Goal: Information Seeking & Learning: Stay updated

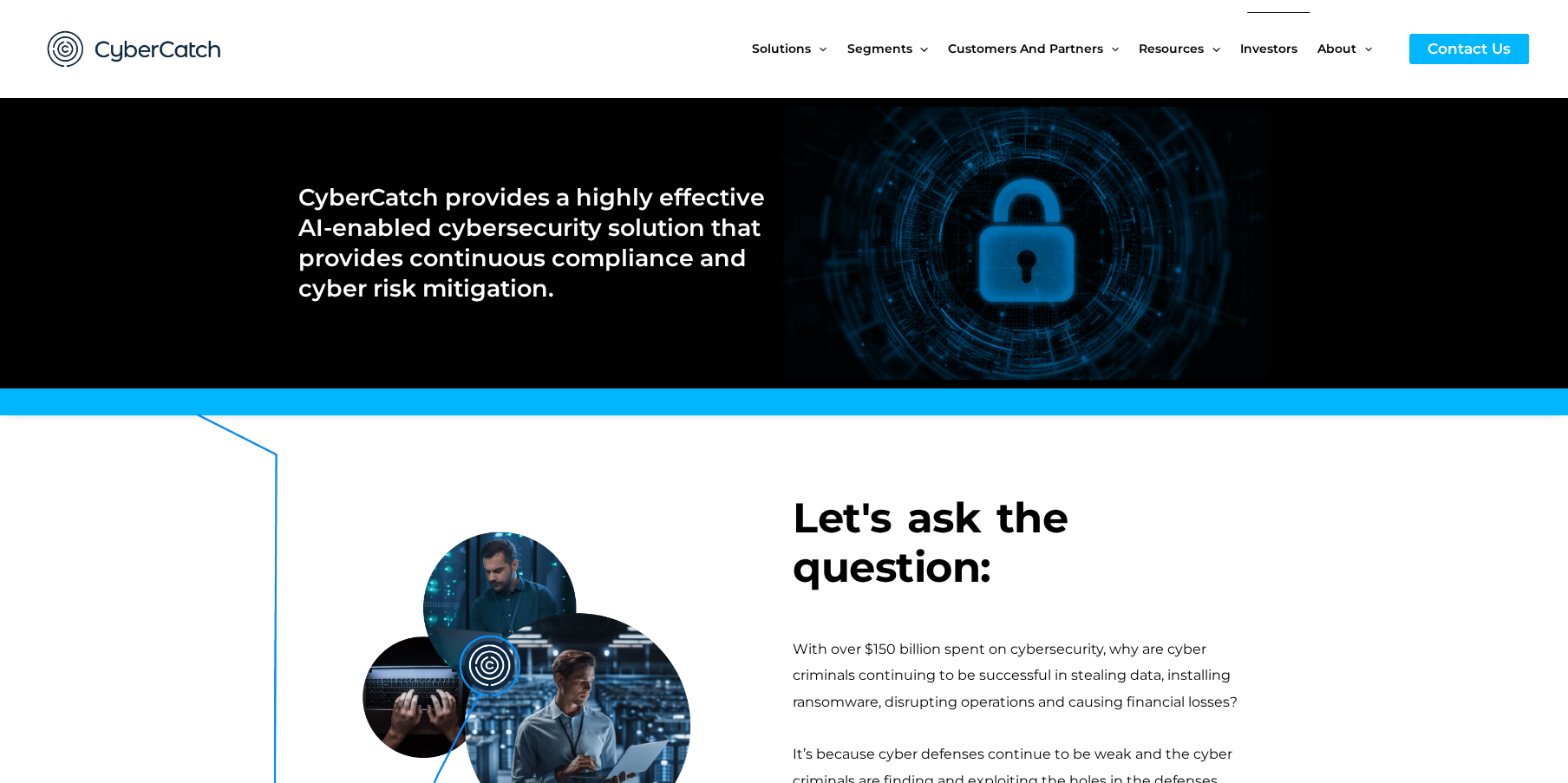
click at [1268, 52] on span "Investors" at bounding box center [1269, 49] width 57 height 73
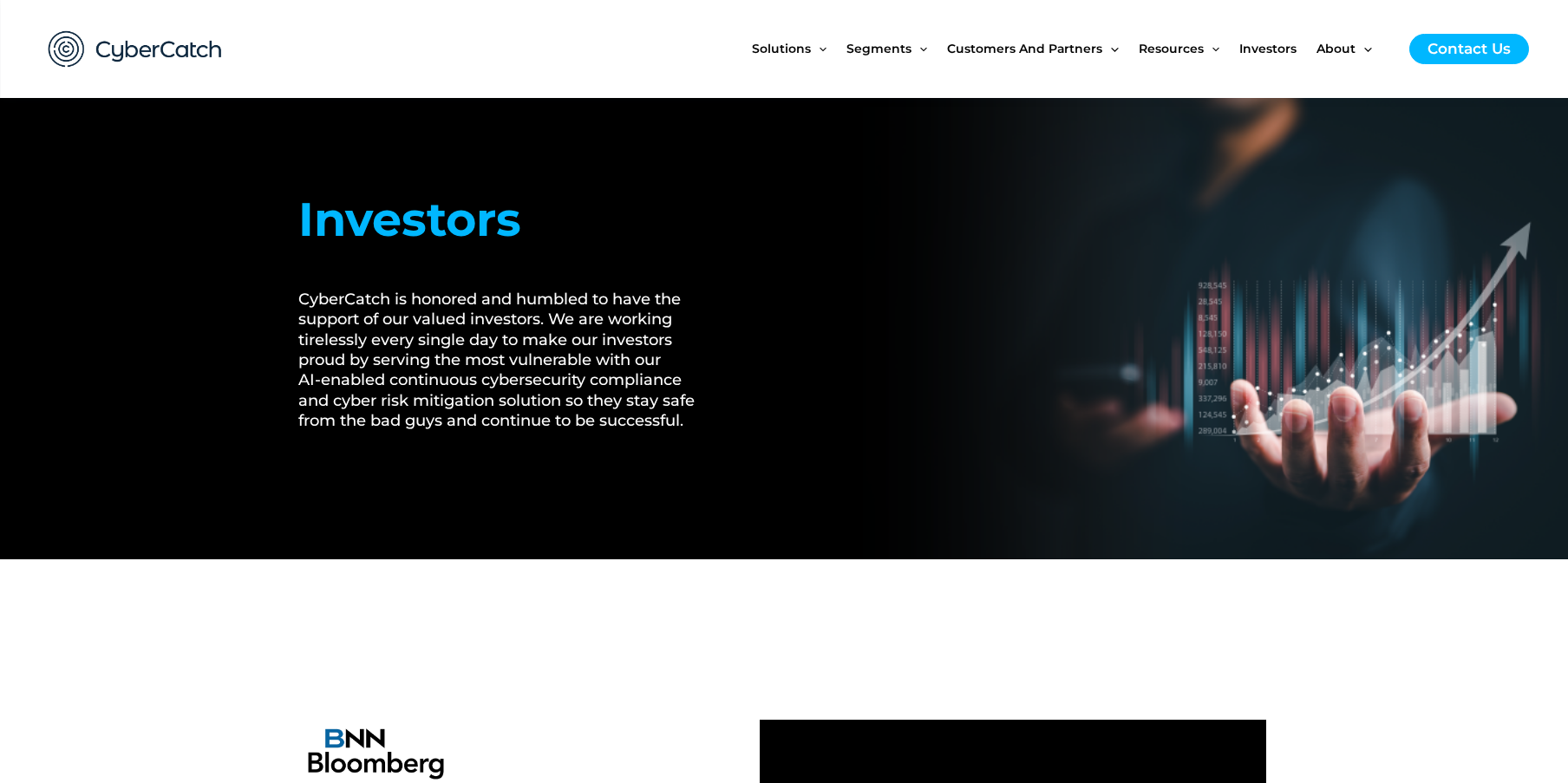
scroll to position [563, 0]
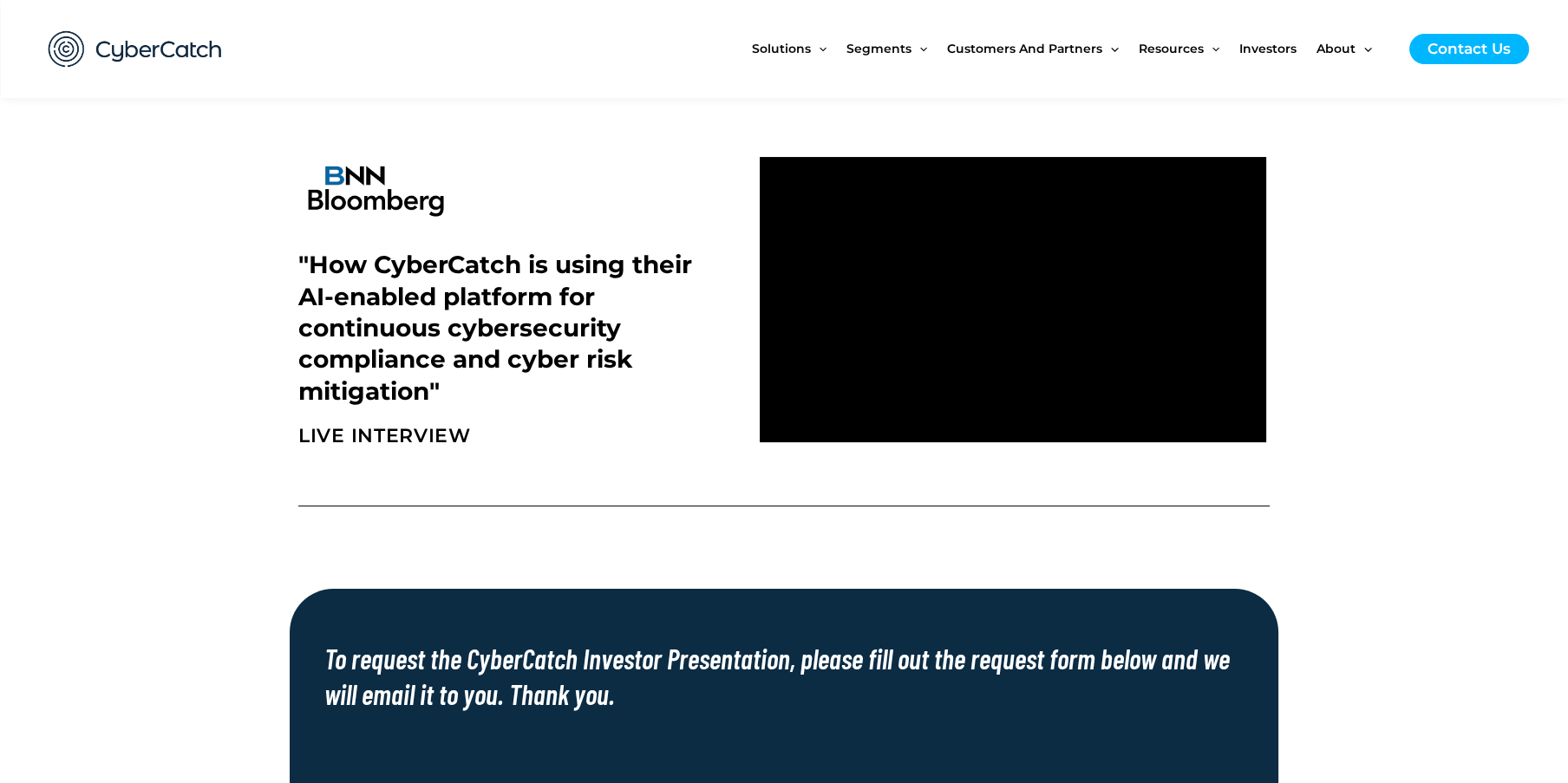
click at [1426, 379] on section ""How CyberCatch is using their AI-enabled platform for continuous cybersecurity…" at bounding box center [784, 300] width 1568 height 316
click at [1399, 238] on section ""How CyberCatch is using their AI-enabled platform for continuous cybersecurity…" at bounding box center [784, 300] width 1568 height 316
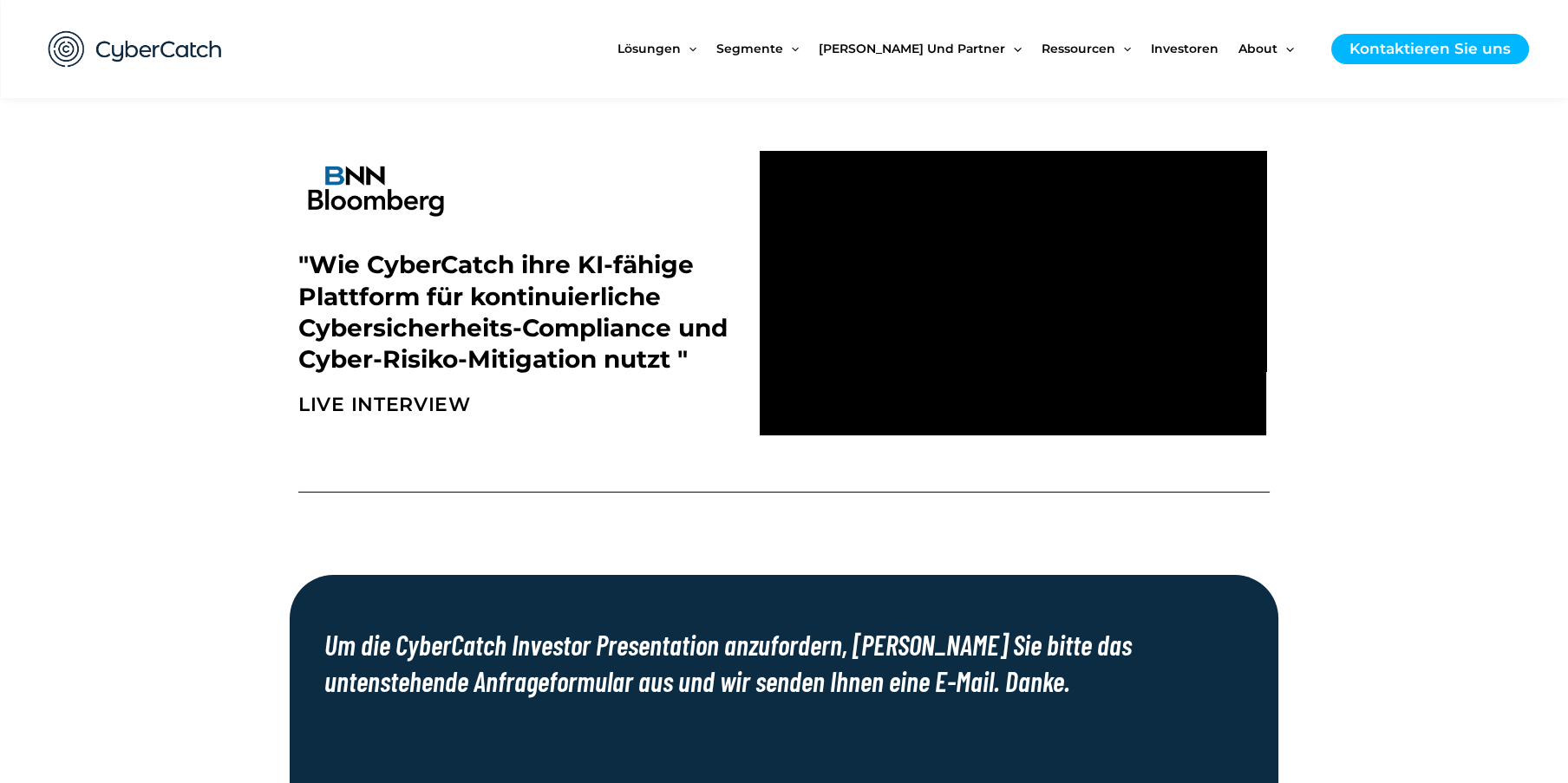
scroll to position [603, 0]
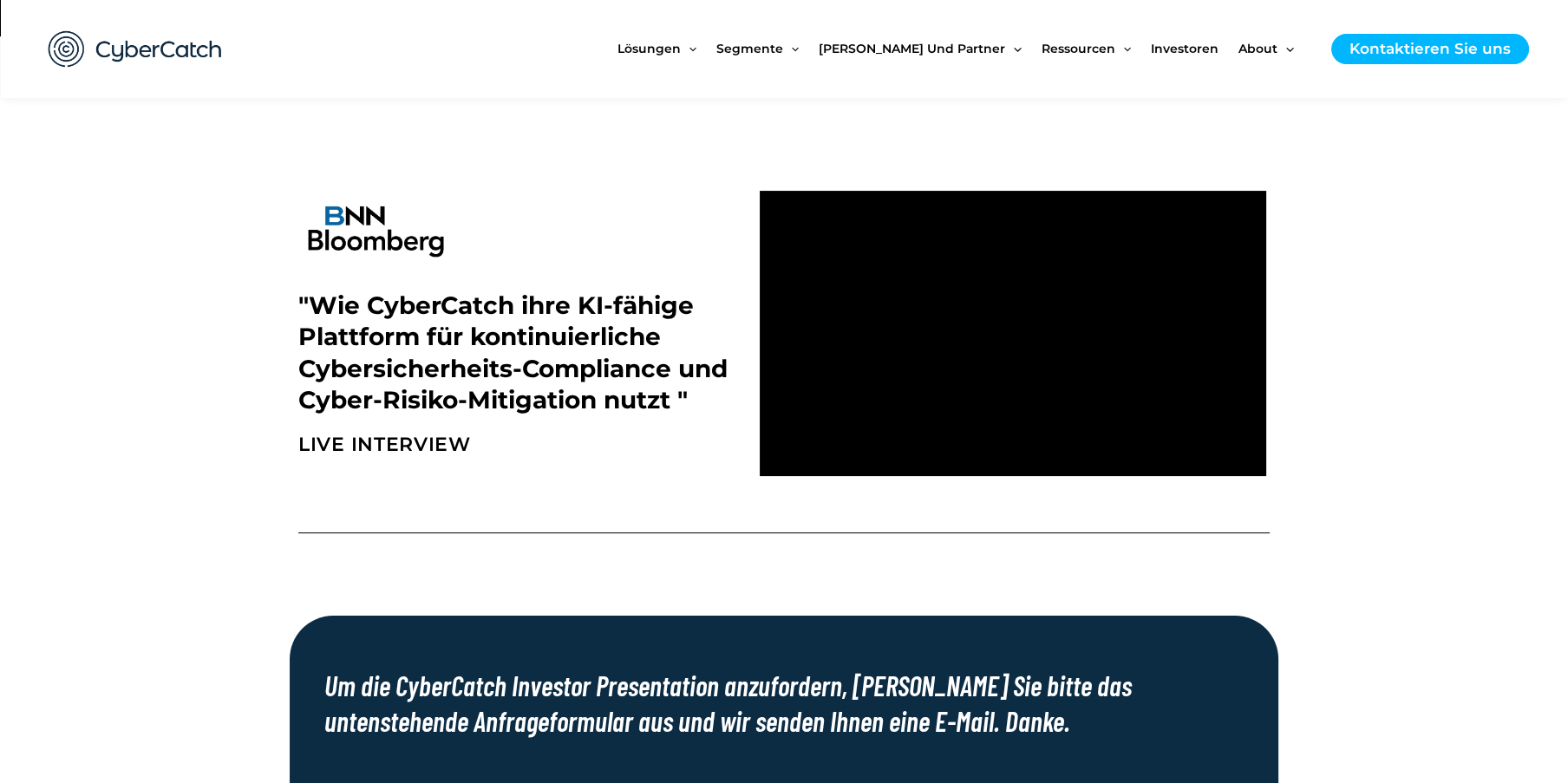
click at [1455, 501] on section at bounding box center [784, 520] width 1568 height 70
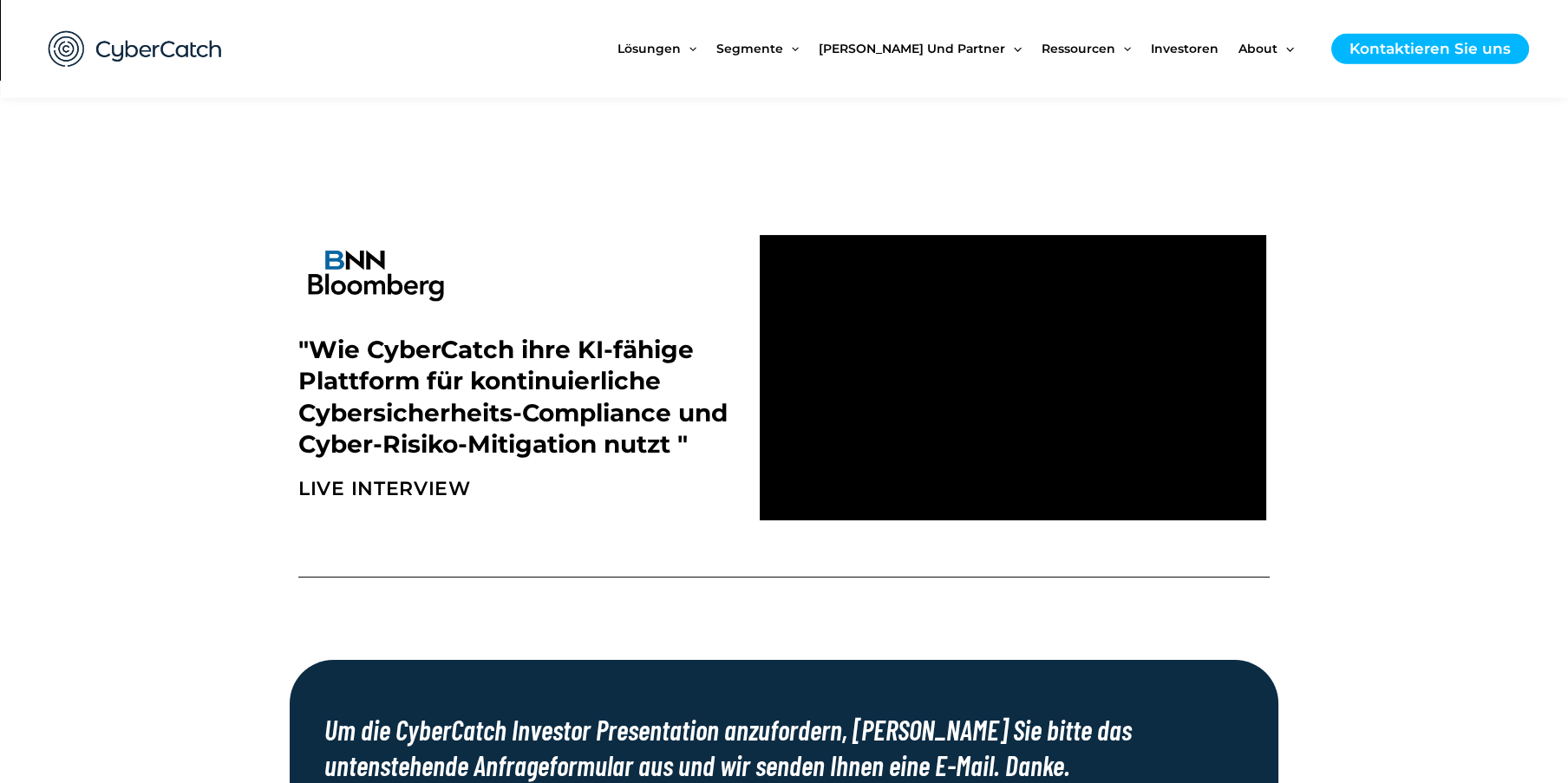
scroll to position [563, 0]
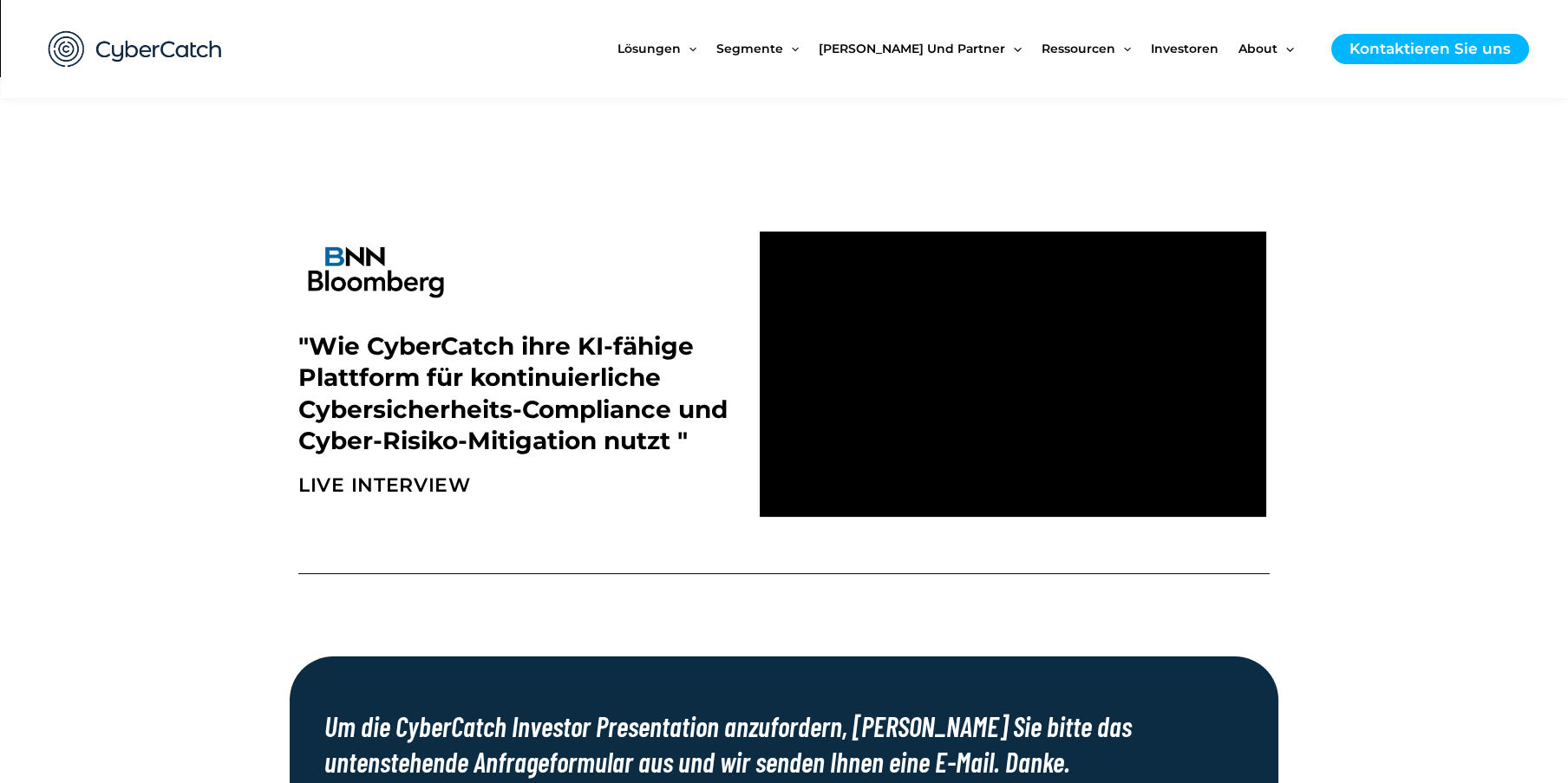
click at [1468, 480] on section ""Wie CyberCatch ihre KI-fähige Plattform für kontinuierliche Cybersicherheits-C…" at bounding box center [784, 374] width 1568 height 303
click at [1314, 370] on section ""Wie CyberCatch ihre KI-fähige Plattform für kontinuierliche Cybersicherheits-C…" at bounding box center [784, 374] width 1568 height 303
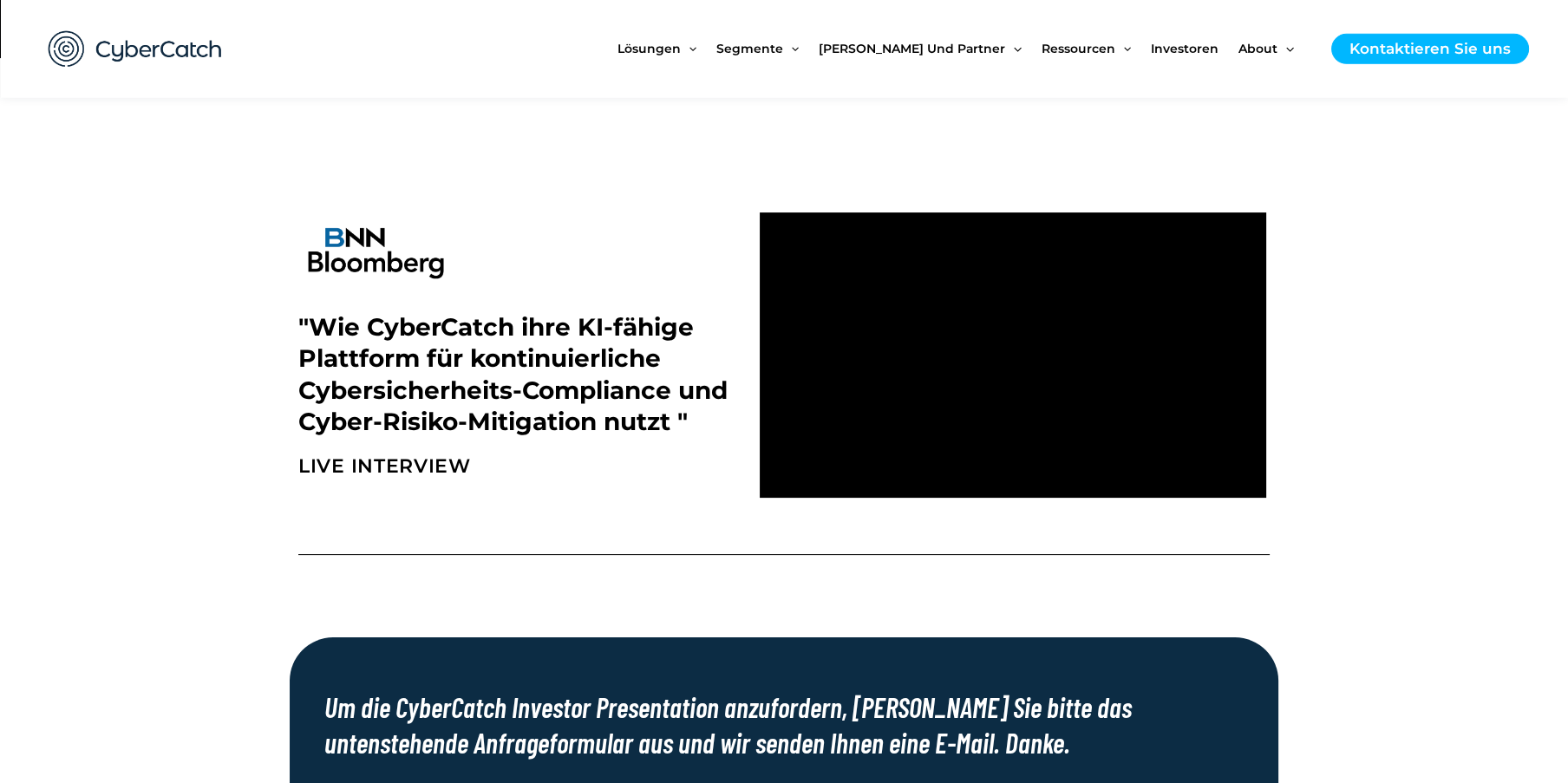
scroll to position [469, 0]
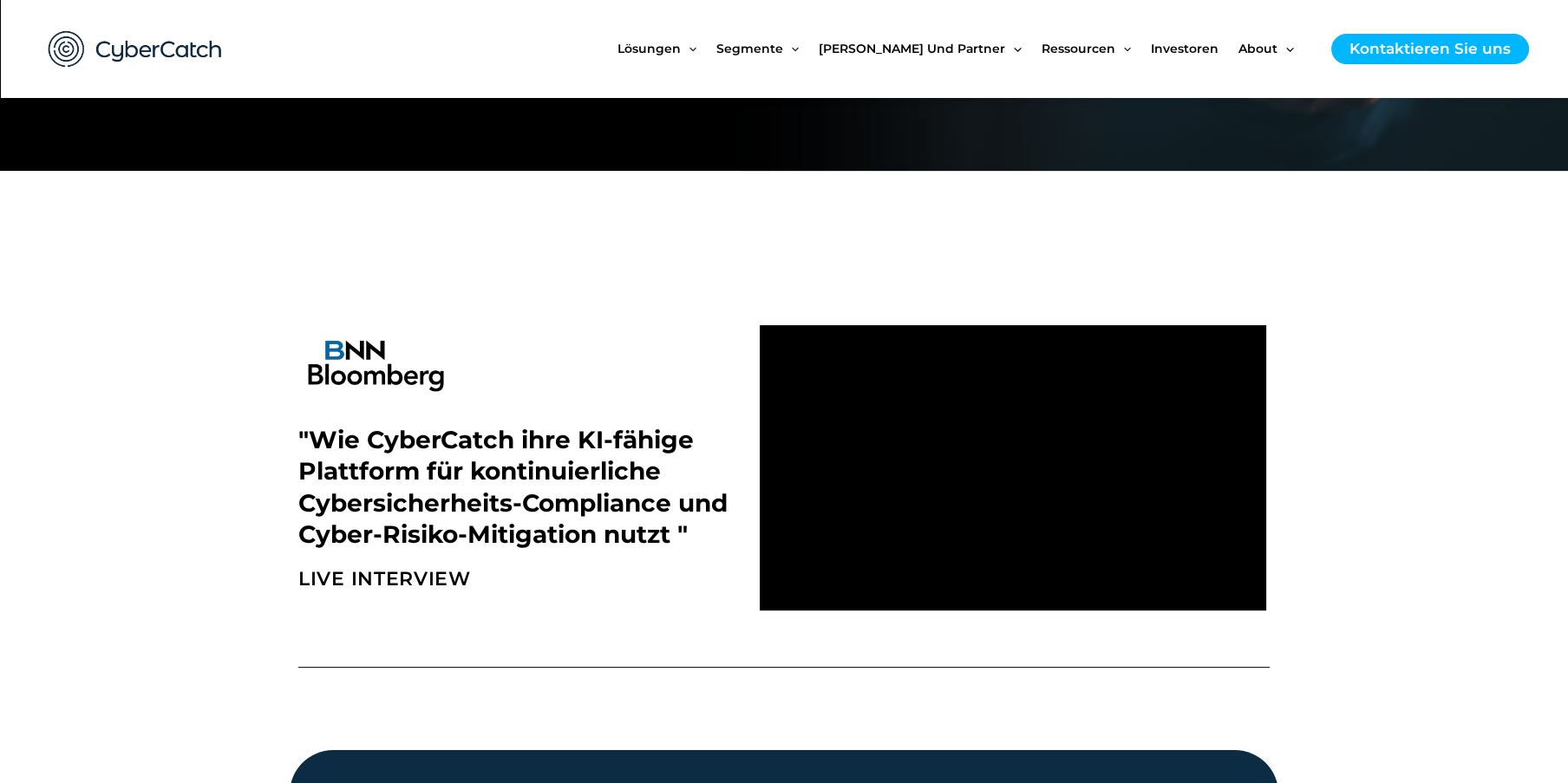
click at [1390, 392] on section ""Wie CyberCatch ihre KI-fähige Plattform für kontinuierliche Cybersicherheits-C…" at bounding box center [784, 468] width 1568 height 303
click at [1345, 231] on section at bounding box center [784, 274] width 1568 height 85
click at [1413, 189] on section at bounding box center [784, 201] width 1568 height 61
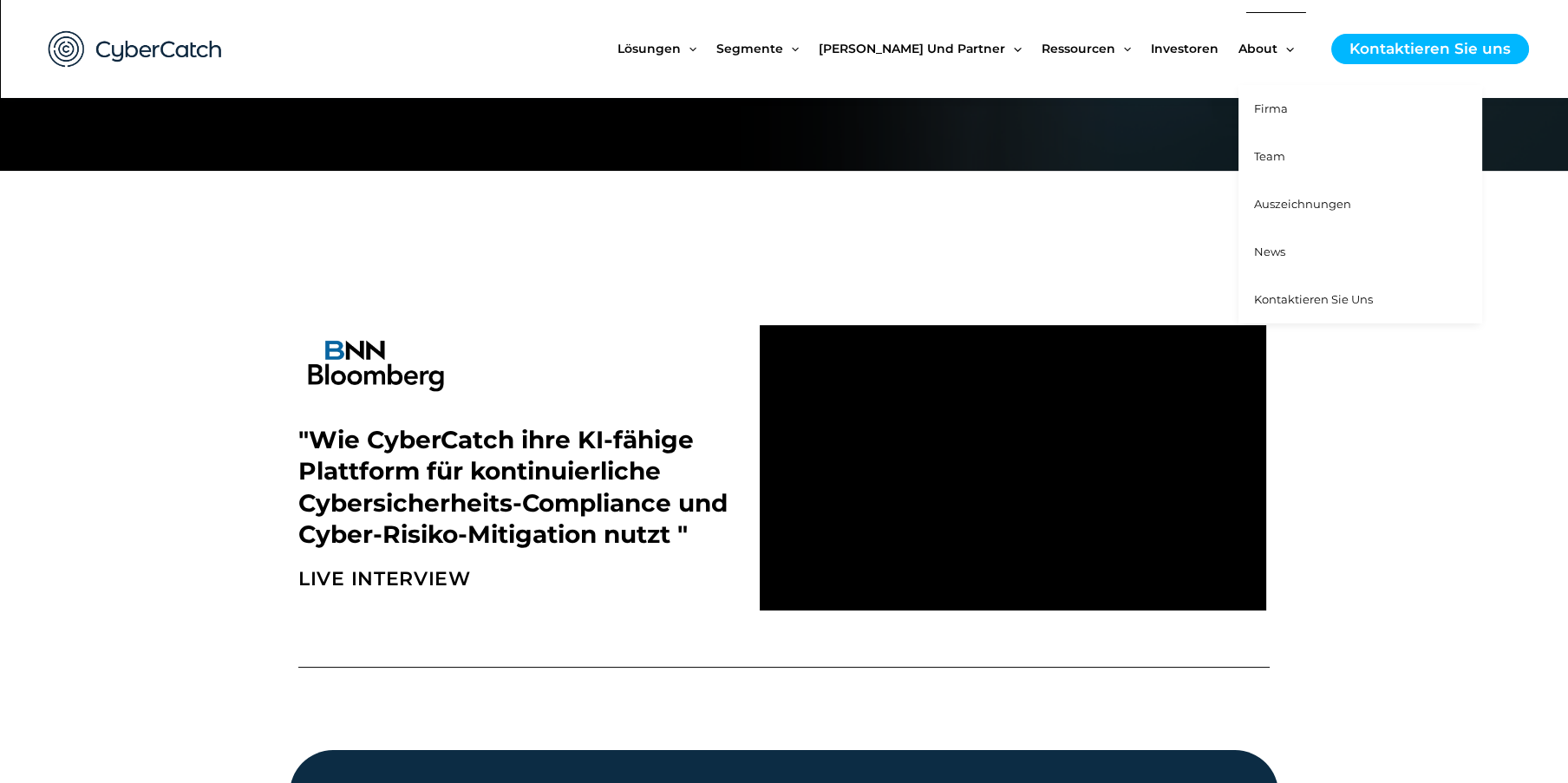
click at [1279, 247] on span "News" at bounding box center [1269, 252] width 31 height 14
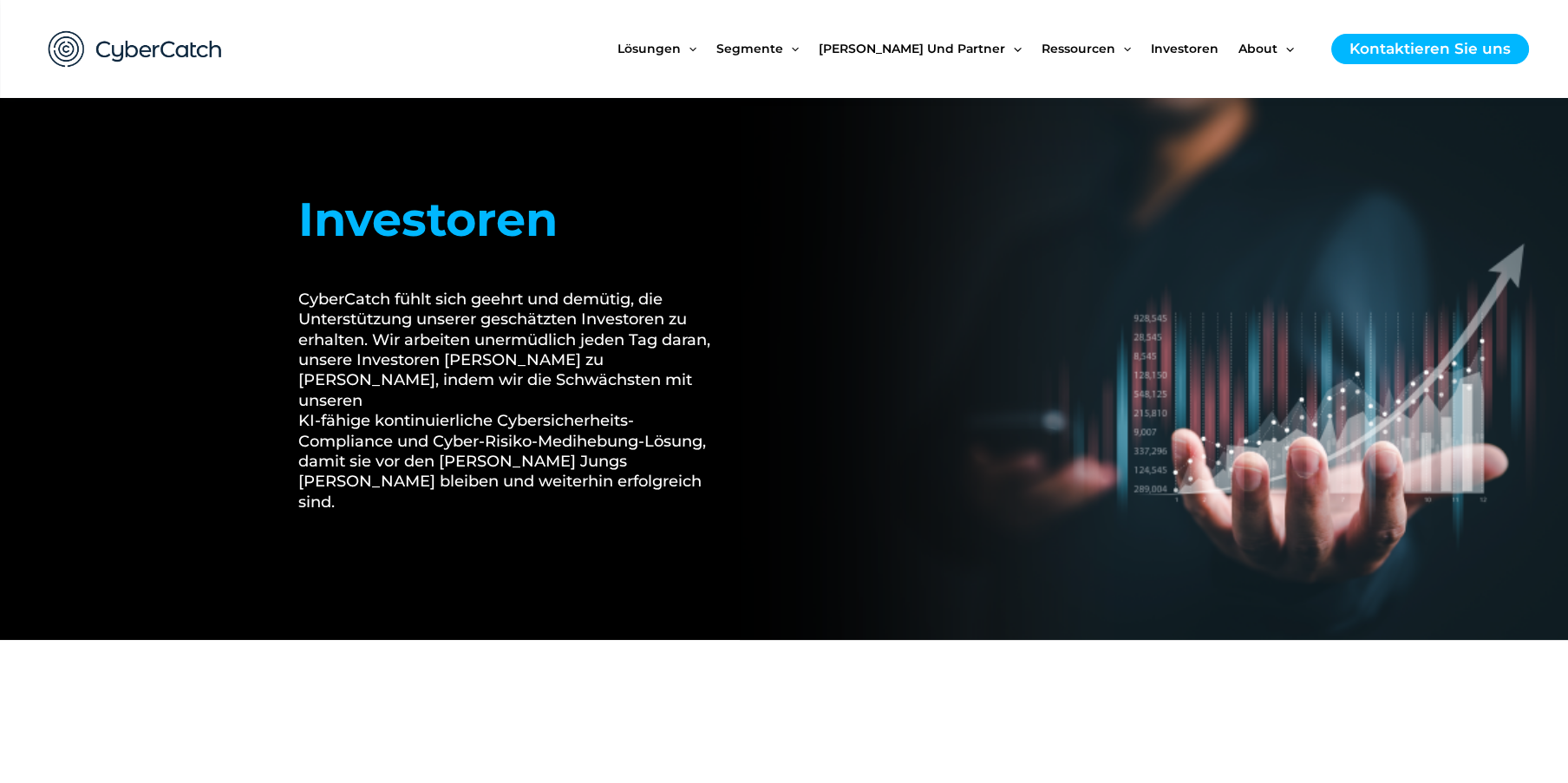
scroll to position [375, 0]
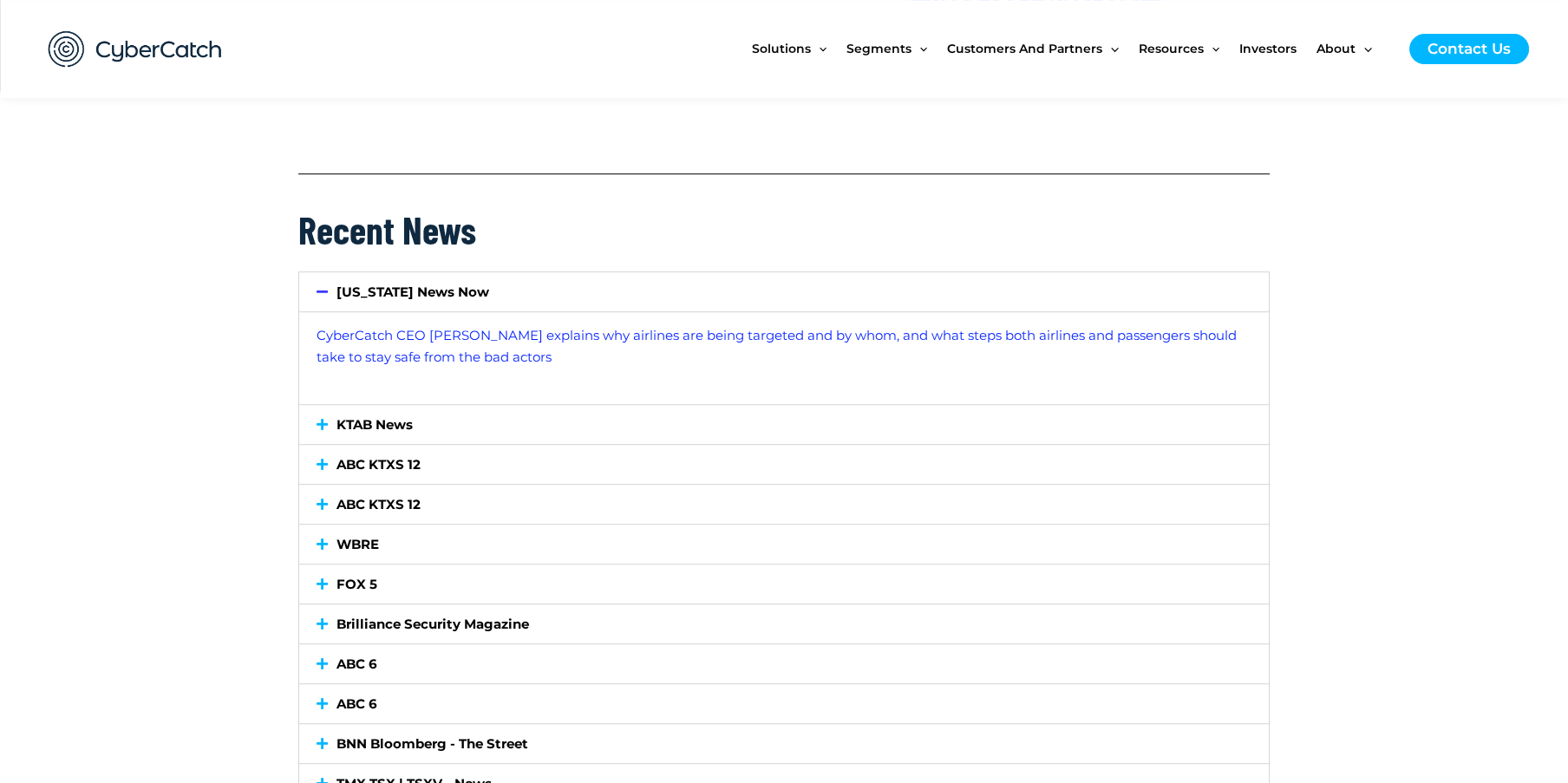
scroll to position [1502, 0]
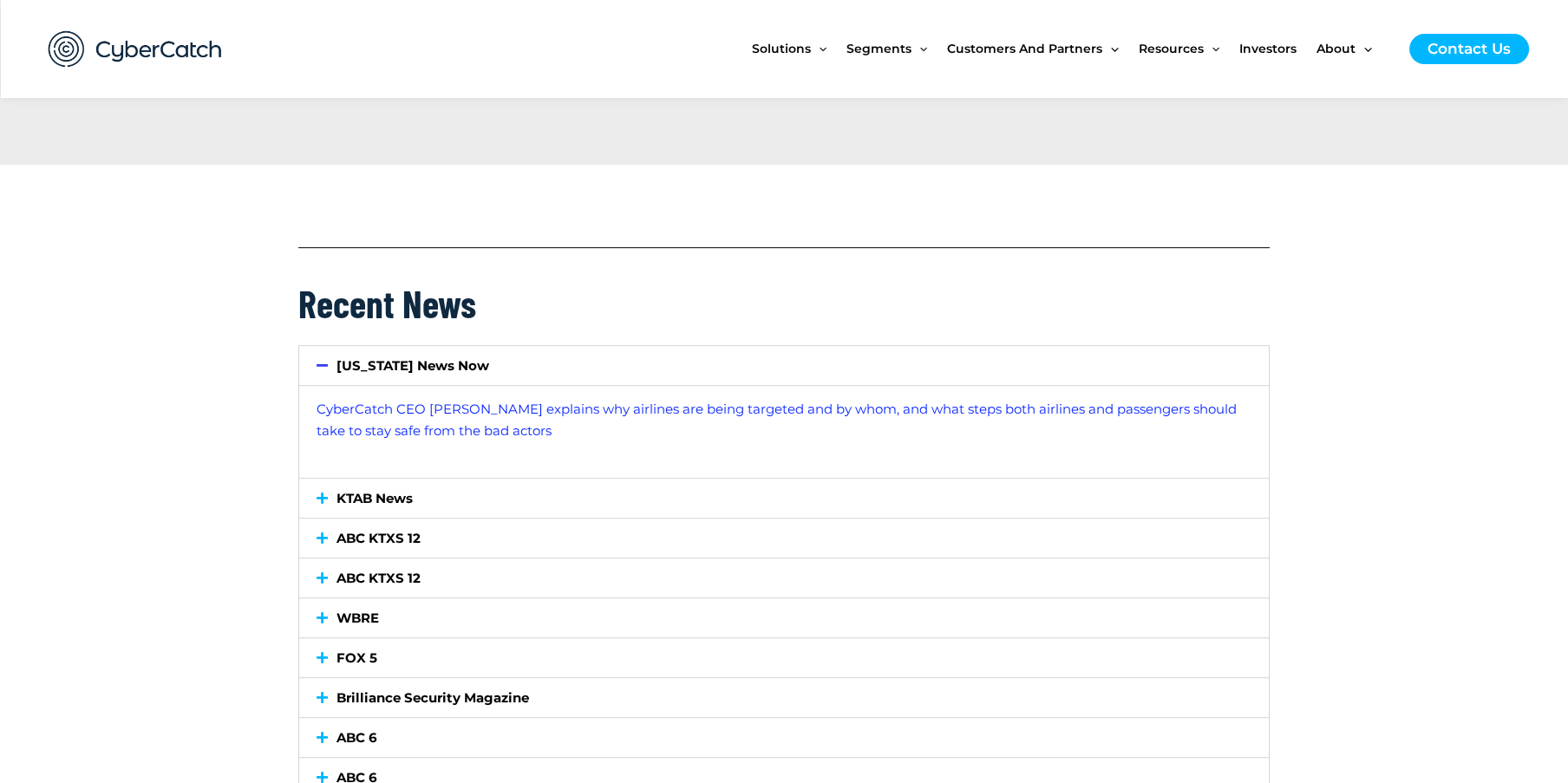
click at [329, 493] on span at bounding box center [327, 498] width 20 height 13
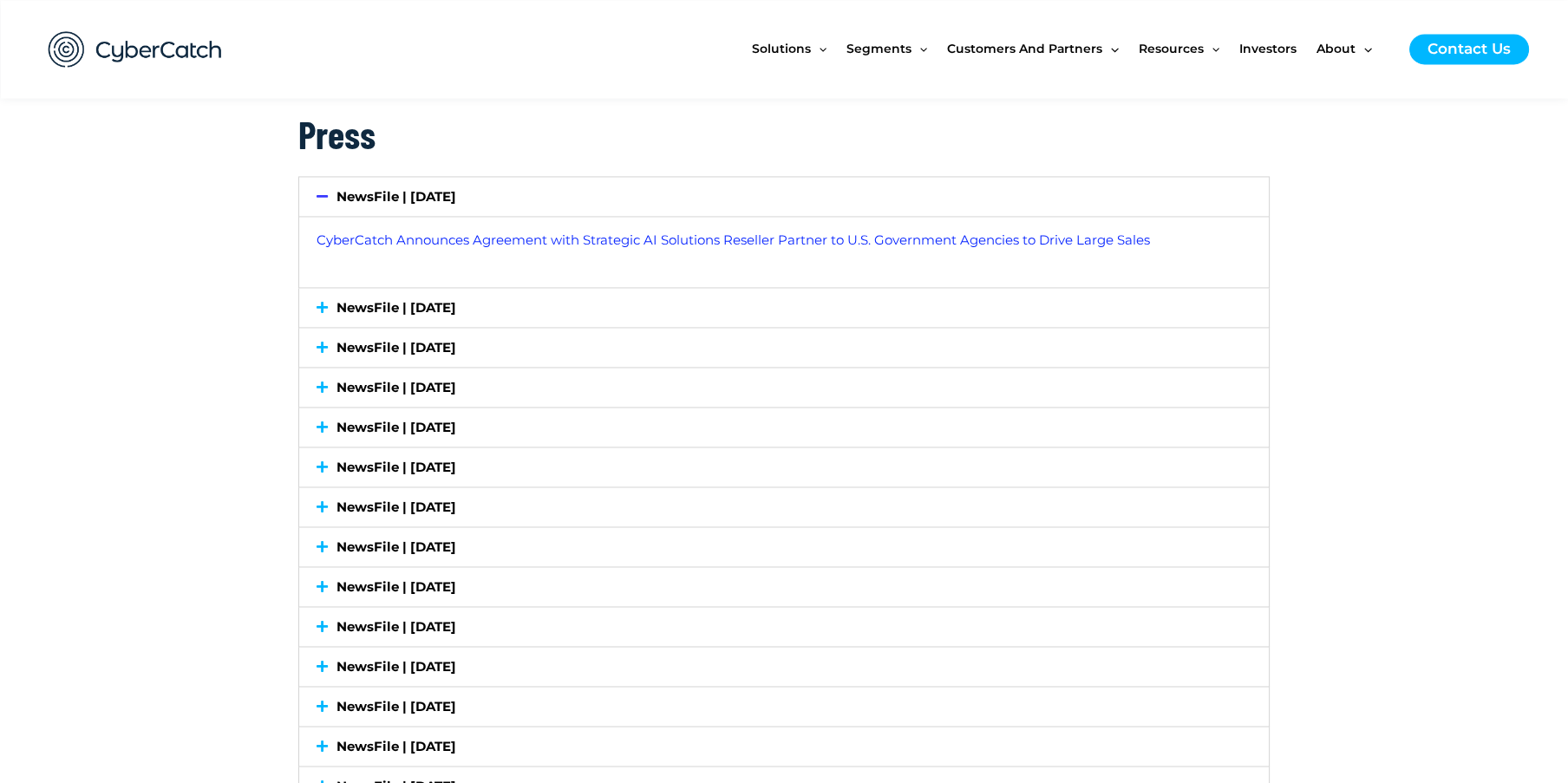
scroll to position [4414, 0]
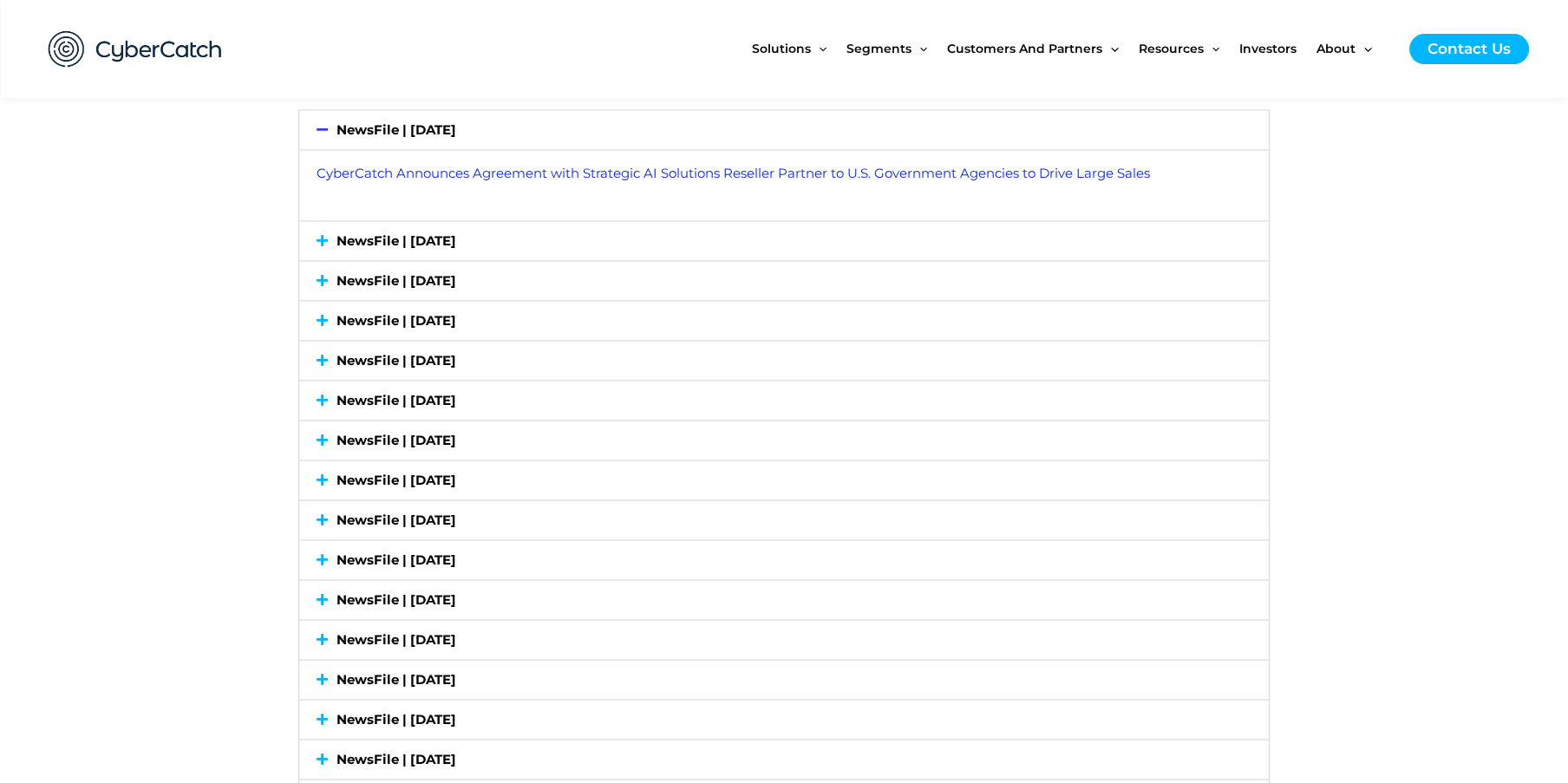
click at [343, 238] on link "NewsFile | [DATE]" at bounding box center [396, 240] width 119 height 17
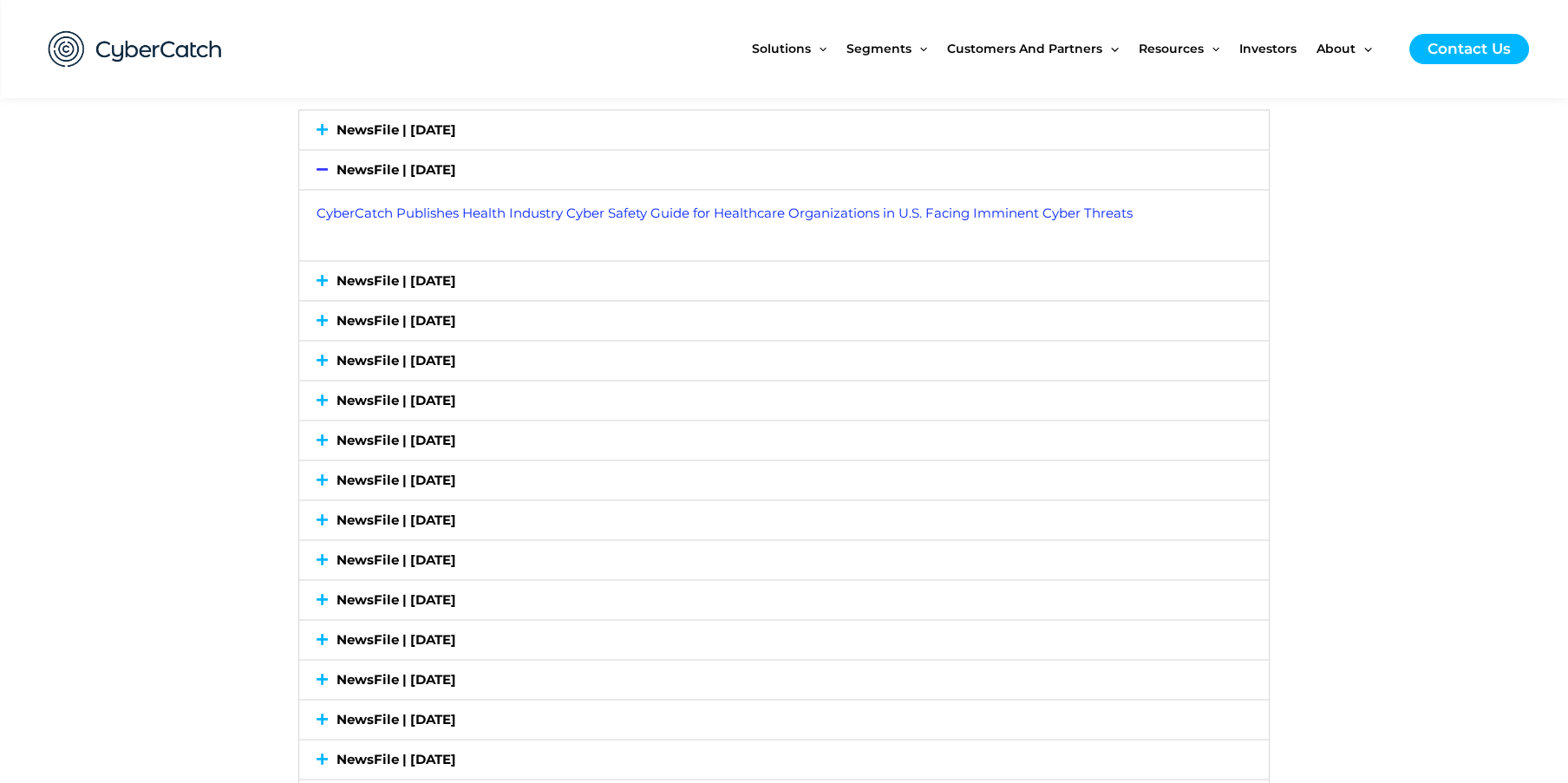
click at [392, 136] on div "NewsFile | [DATE]" at bounding box center [784, 130] width 970 height 39
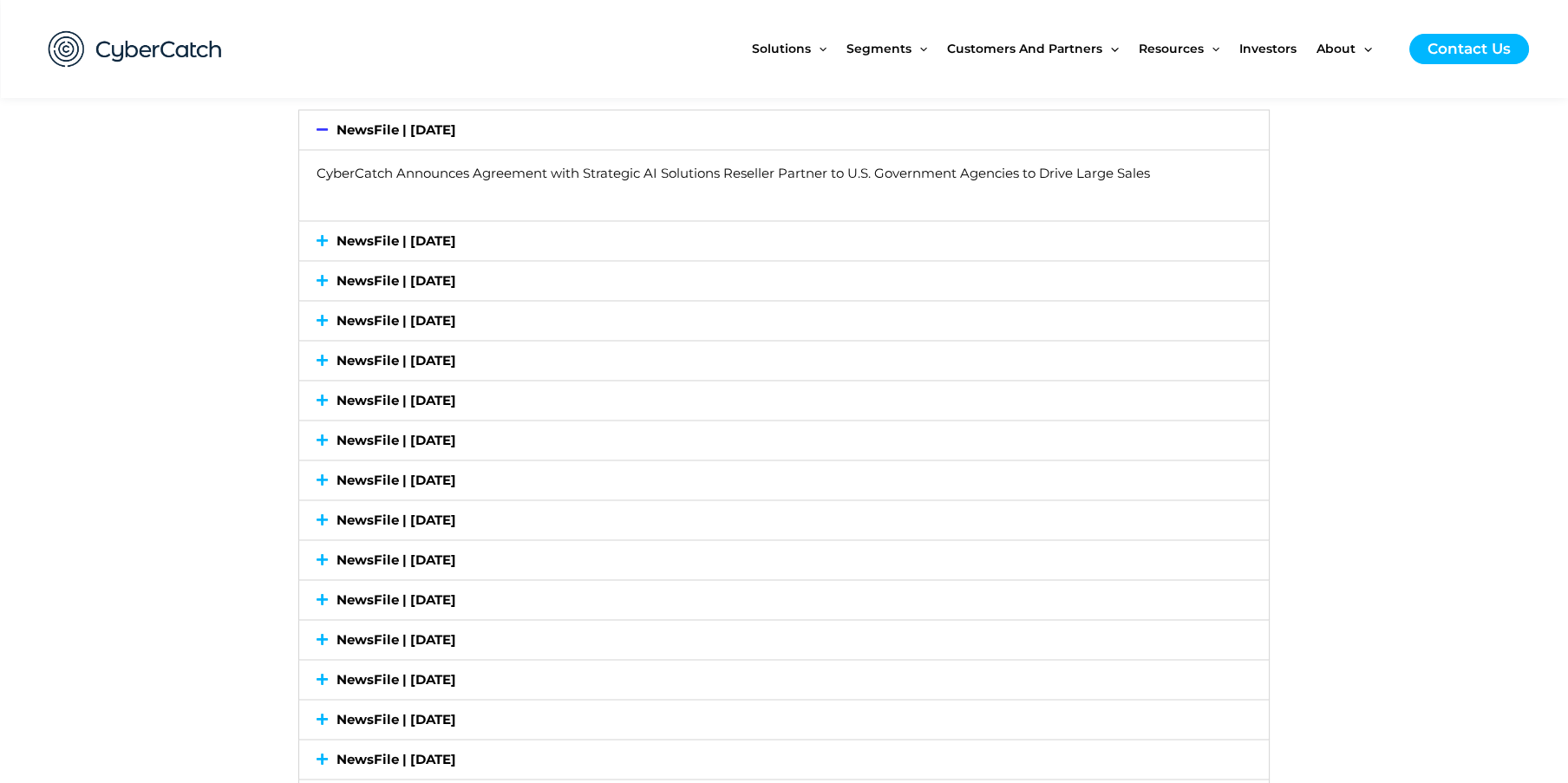
click at [411, 174] on link "CyberCatch Announces Agreement with Strategic AI Solutions Reseller Partner to …" at bounding box center [733, 173] width 834 height 17
click at [397, 228] on div "NewsFile | [DATE]" at bounding box center [784, 241] width 970 height 39
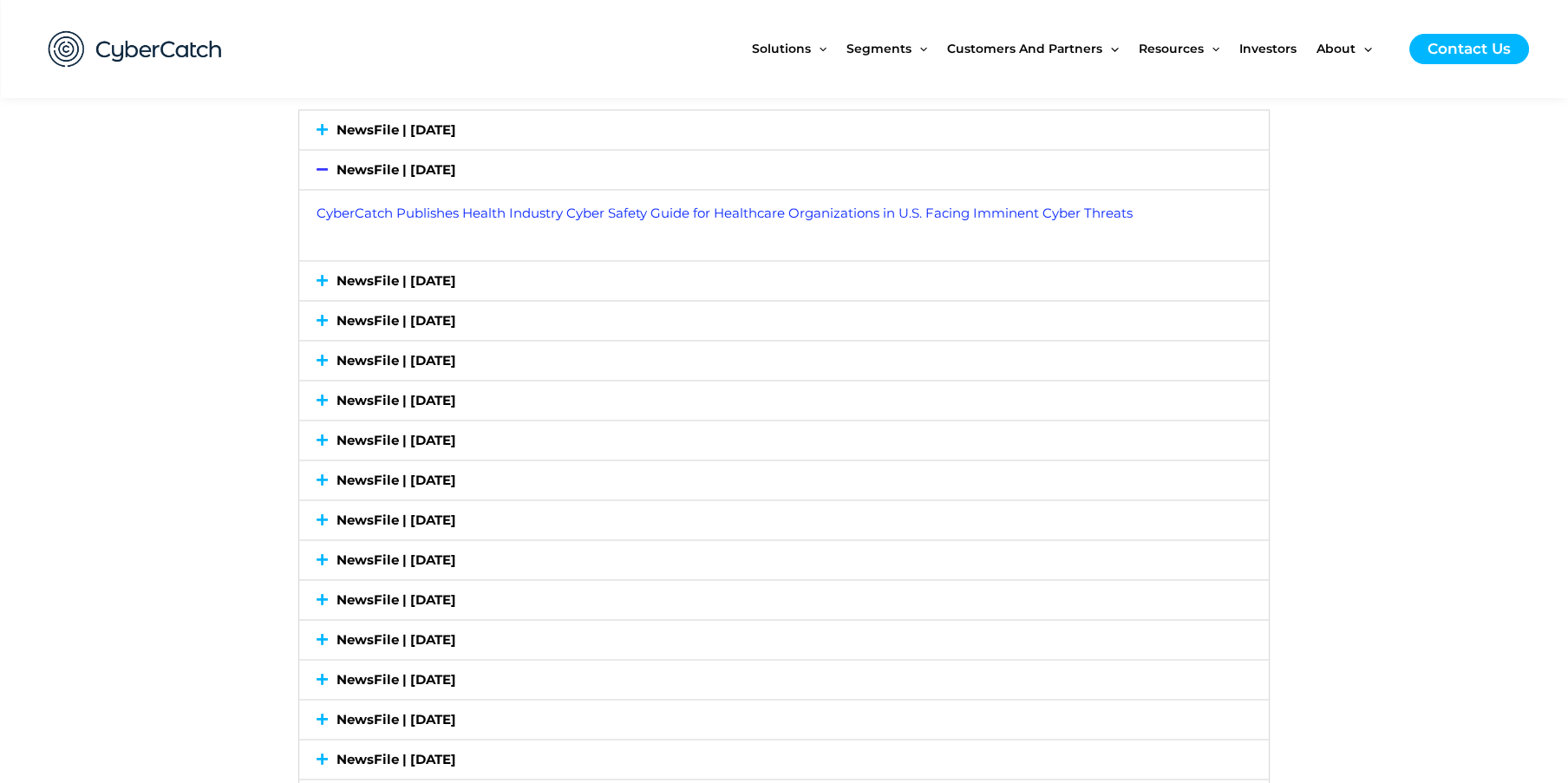
drag, startPoint x: 1461, startPoint y: 335, endPoint x: 1465, endPoint y: 318, distance: 17.5
